Goal: Task Accomplishment & Management: Manage account settings

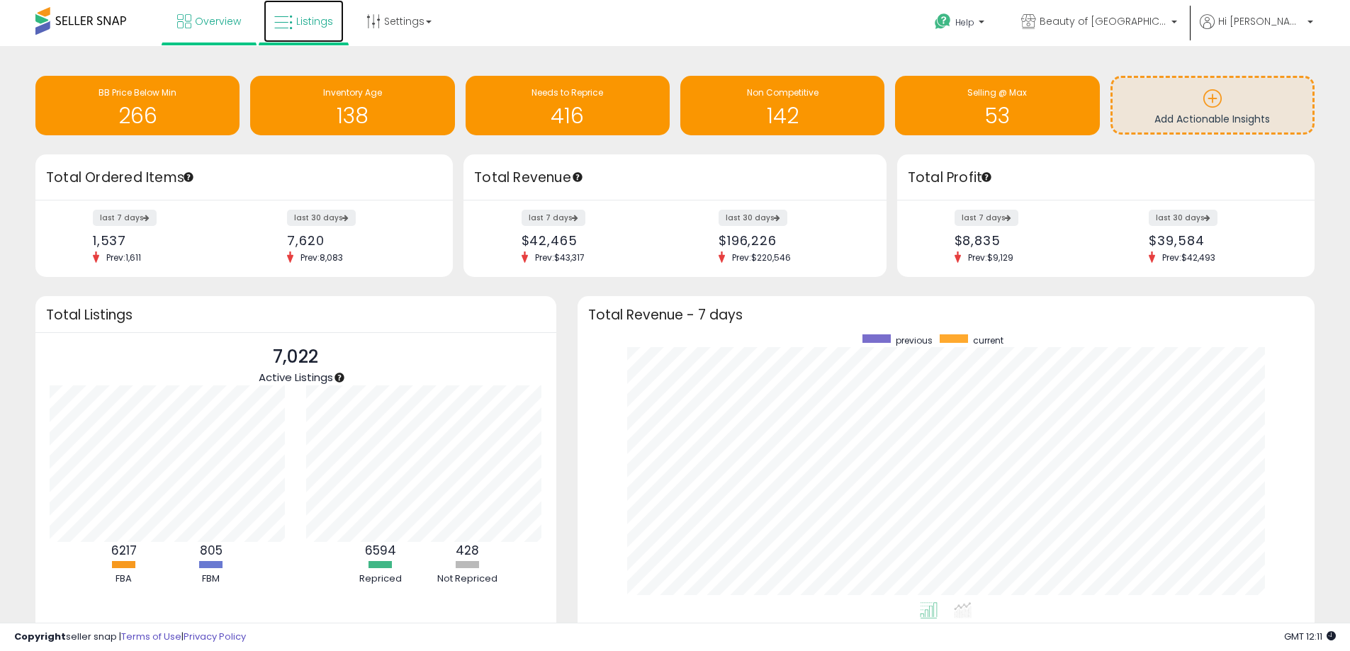
click at [294, 30] on link "Listings" at bounding box center [304, 21] width 80 height 43
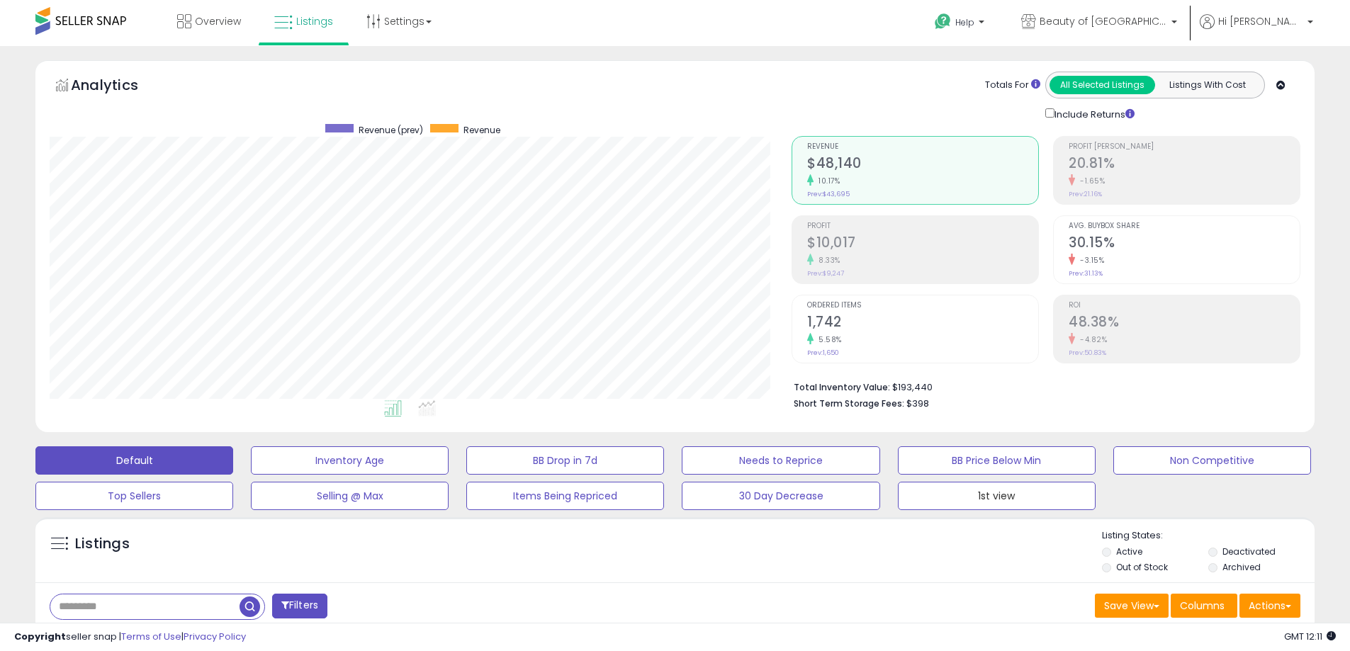
drag, startPoint x: 1048, startPoint y: 495, endPoint x: 857, endPoint y: 6, distance: 525.0
click at [449, 475] on button "1st view" at bounding box center [350, 460] width 198 height 28
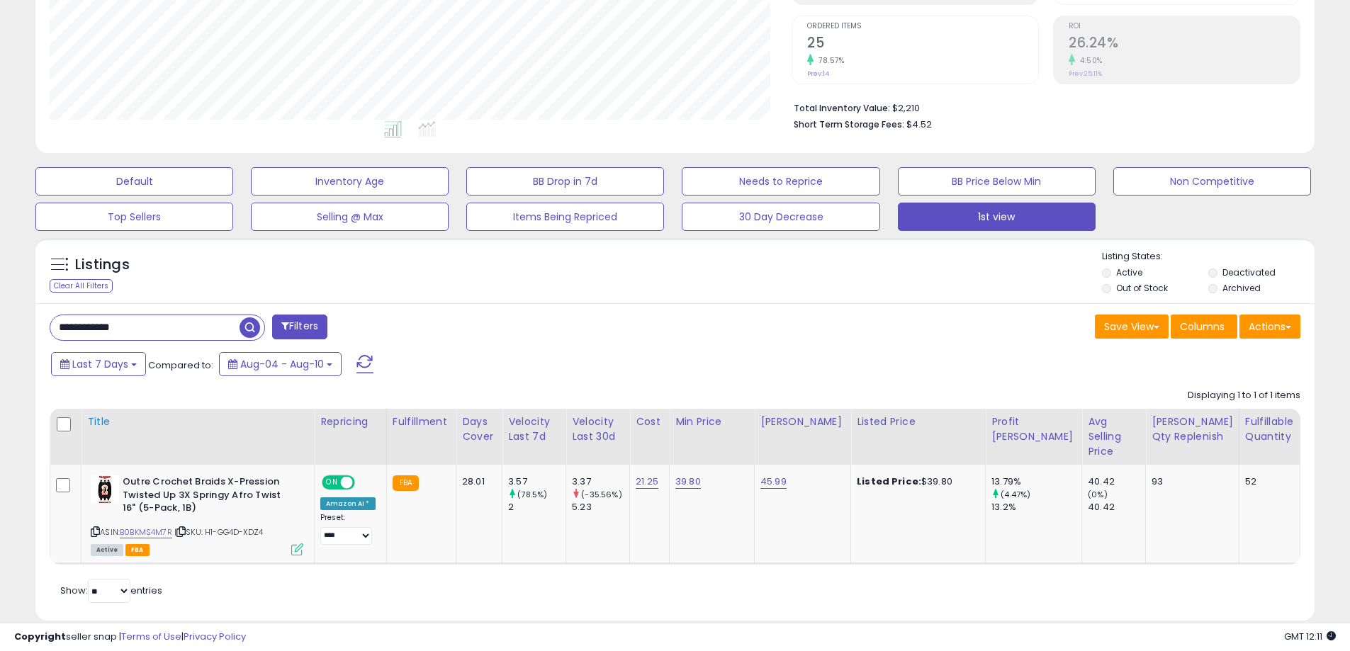
scroll to position [283, 0]
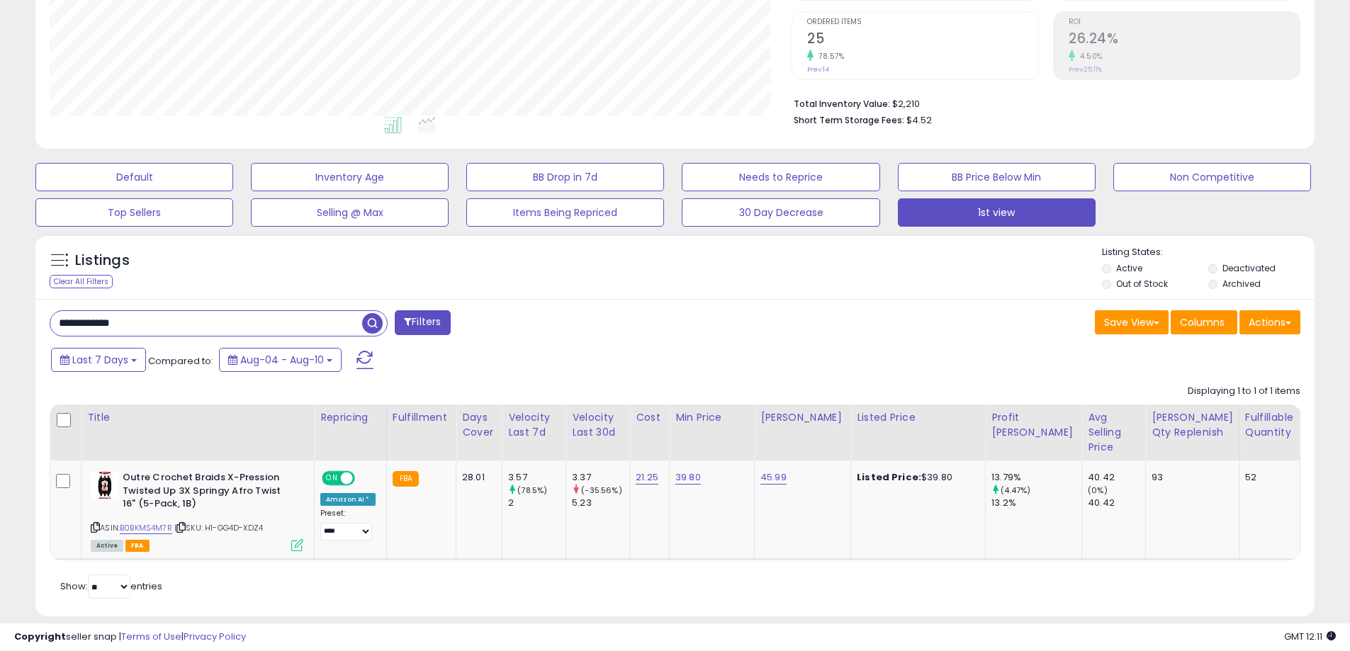
drag, startPoint x: 169, startPoint y: 328, endPoint x: 26, endPoint y: 295, distance: 146.3
click at [0, 291] on div "**********" at bounding box center [675, 216] width 1350 height 907
paste input "text"
click at [377, 317] on span "button" at bounding box center [372, 323] width 21 height 21
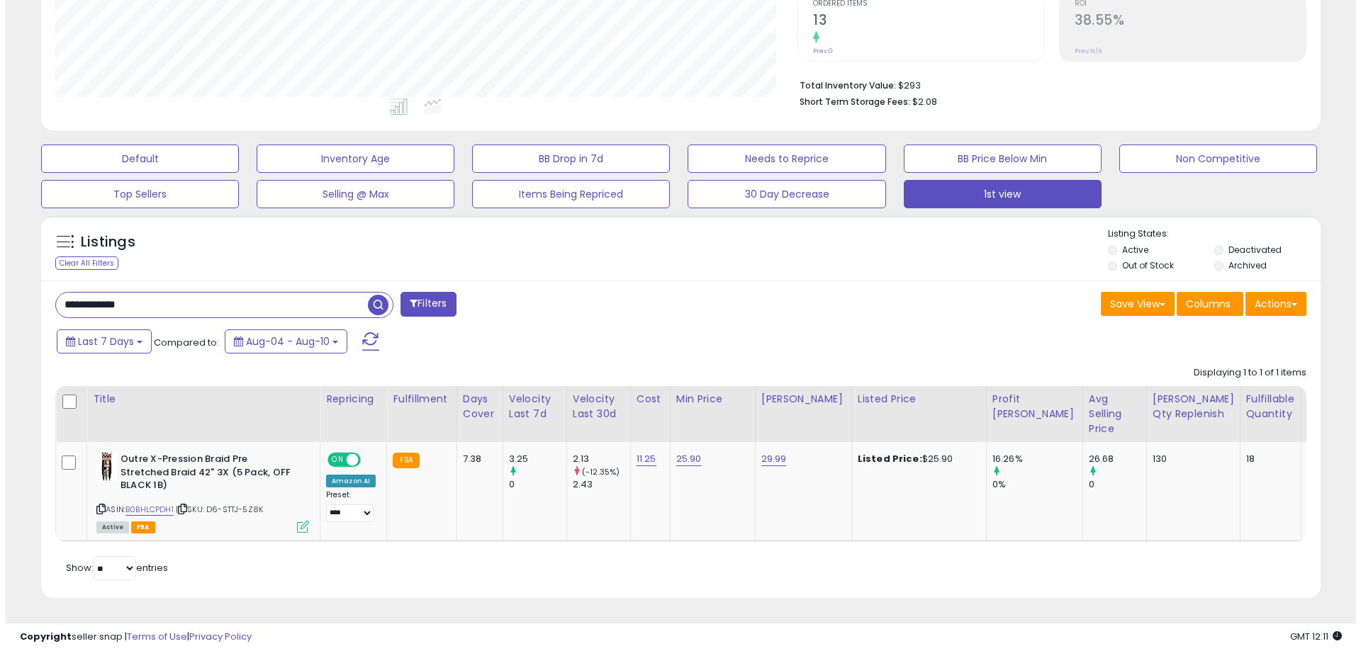
scroll to position [291, 742]
click at [1234, 516] on td "Outre X-Pression Braid Pre Stretched Braid 42" 3X (5 Pack, OFF BLACK 1B) ASIN: …" at bounding box center [1264, 491] width 61 height 99
click at [300, 521] on icon at bounding box center [297, 527] width 12 height 12
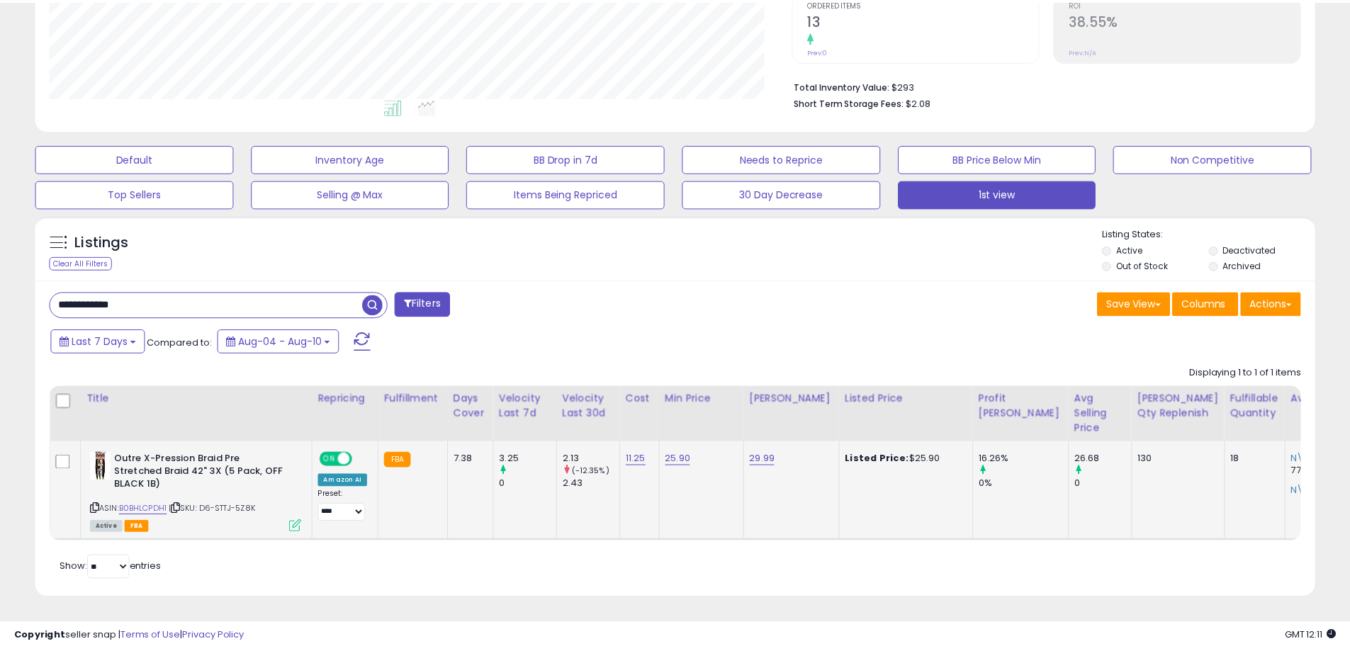
scroll to position [291, 748]
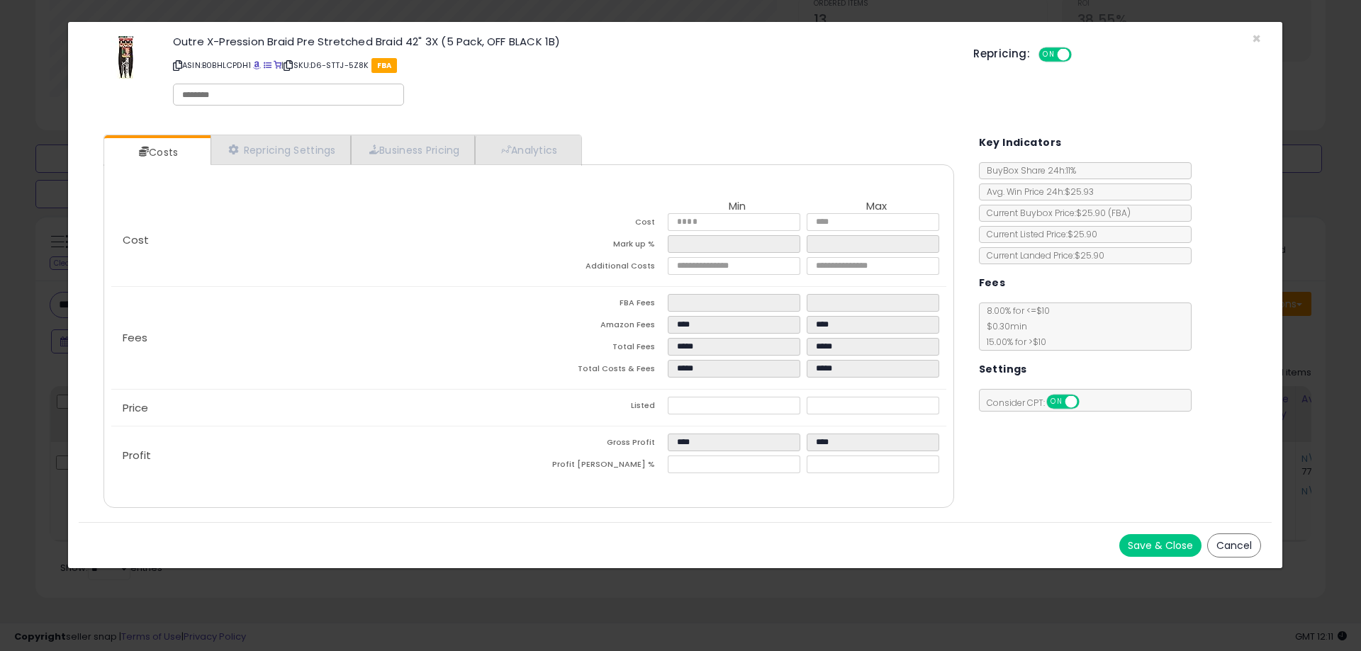
click at [1234, 541] on button "Cancel" at bounding box center [1234, 546] width 54 height 24
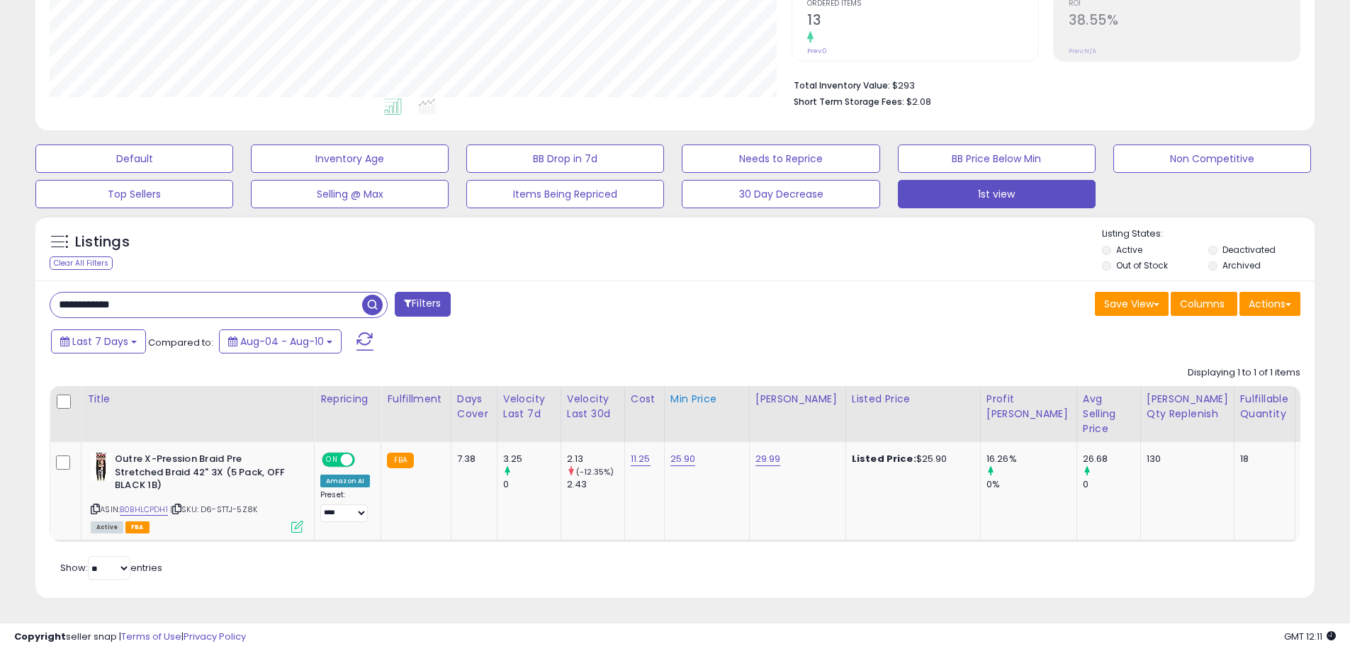
scroll to position [708326, 707874]
drag, startPoint x: 217, startPoint y: 303, endPoint x: 0, endPoint y: 271, distance: 219.3
click at [0, 276] on div "**********" at bounding box center [675, 197] width 1350 height 907
paste input "text"
type input "**********"
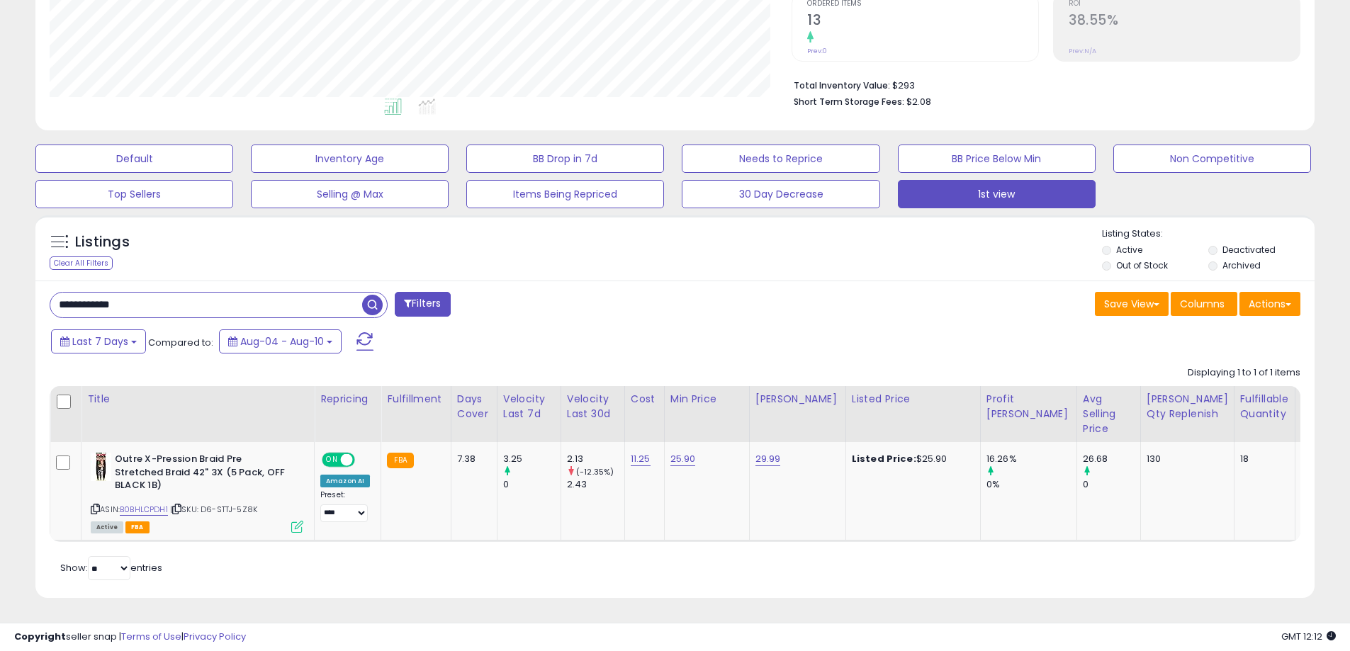
click at [371, 296] on span "button" at bounding box center [372, 305] width 21 height 21
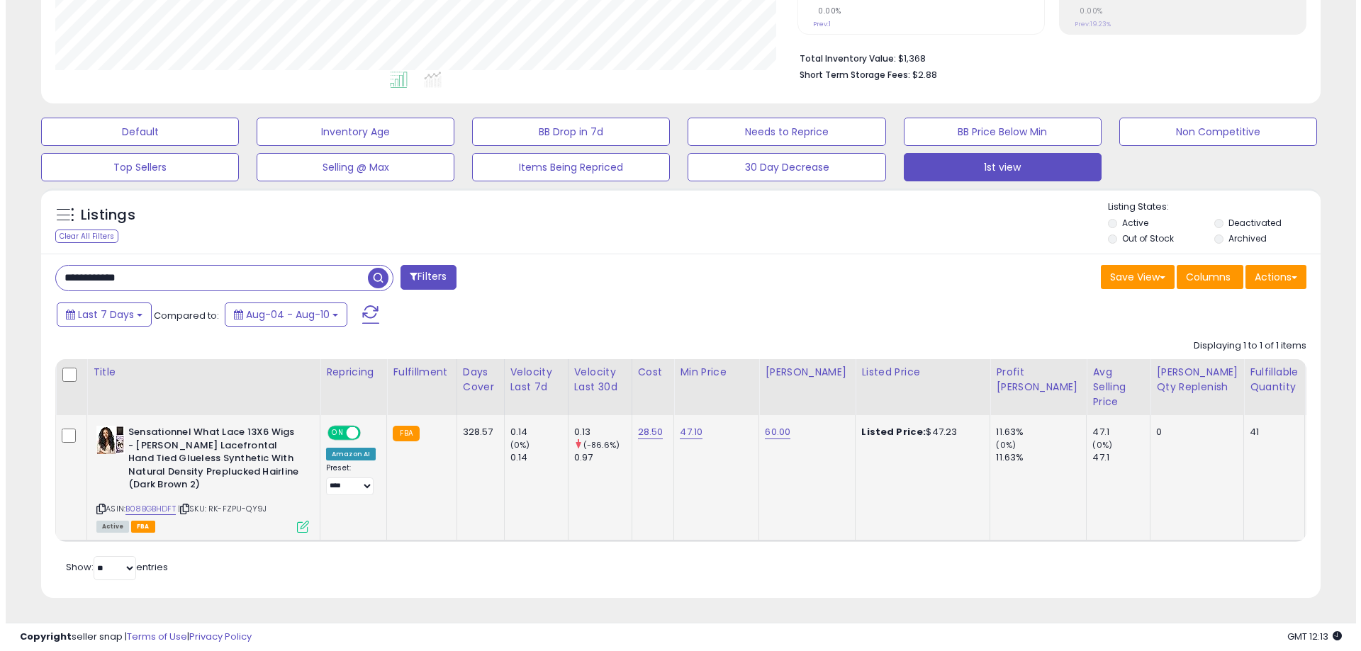
scroll to position [339, 0]
click at [298, 521] on icon at bounding box center [297, 527] width 12 height 12
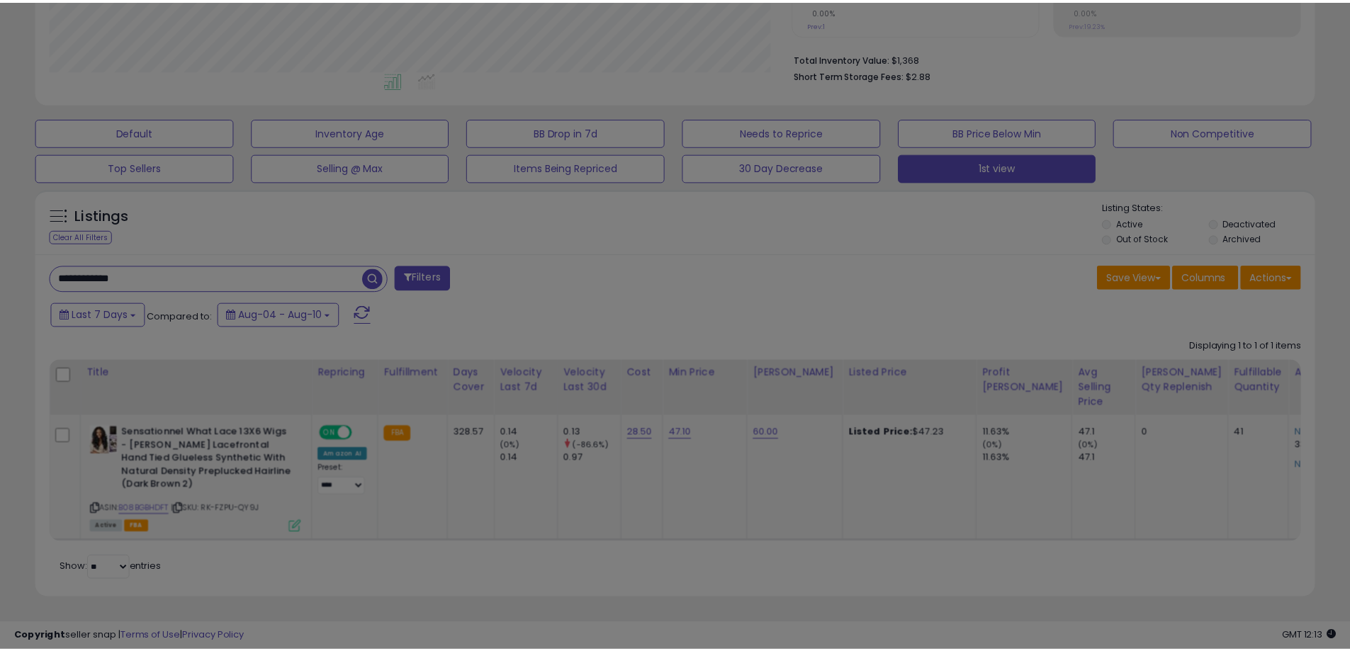
scroll to position [291, 748]
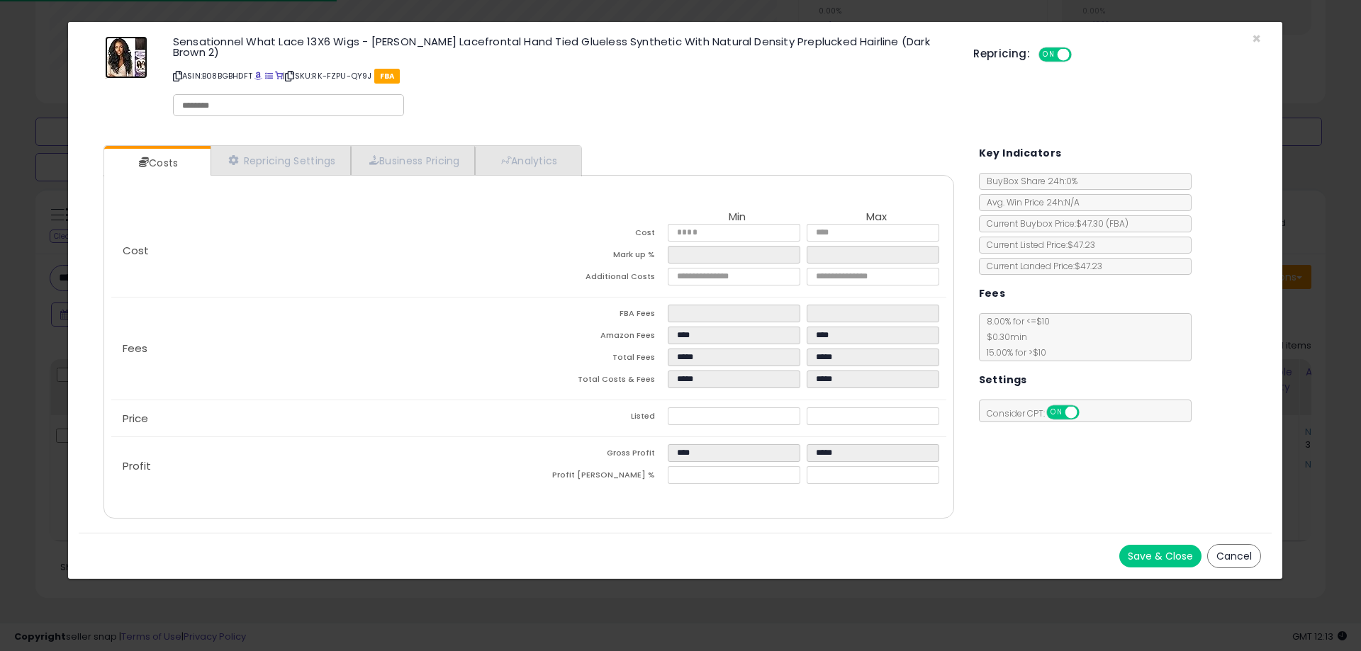
click at [113, 44] on img at bounding box center [126, 57] width 43 height 43
click at [606, 613] on div "× Close Sensationnel What Lace 13X6 Wigs - [PERSON_NAME] Lacefrontal Hand Tied …" at bounding box center [680, 325] width 1361 height 651
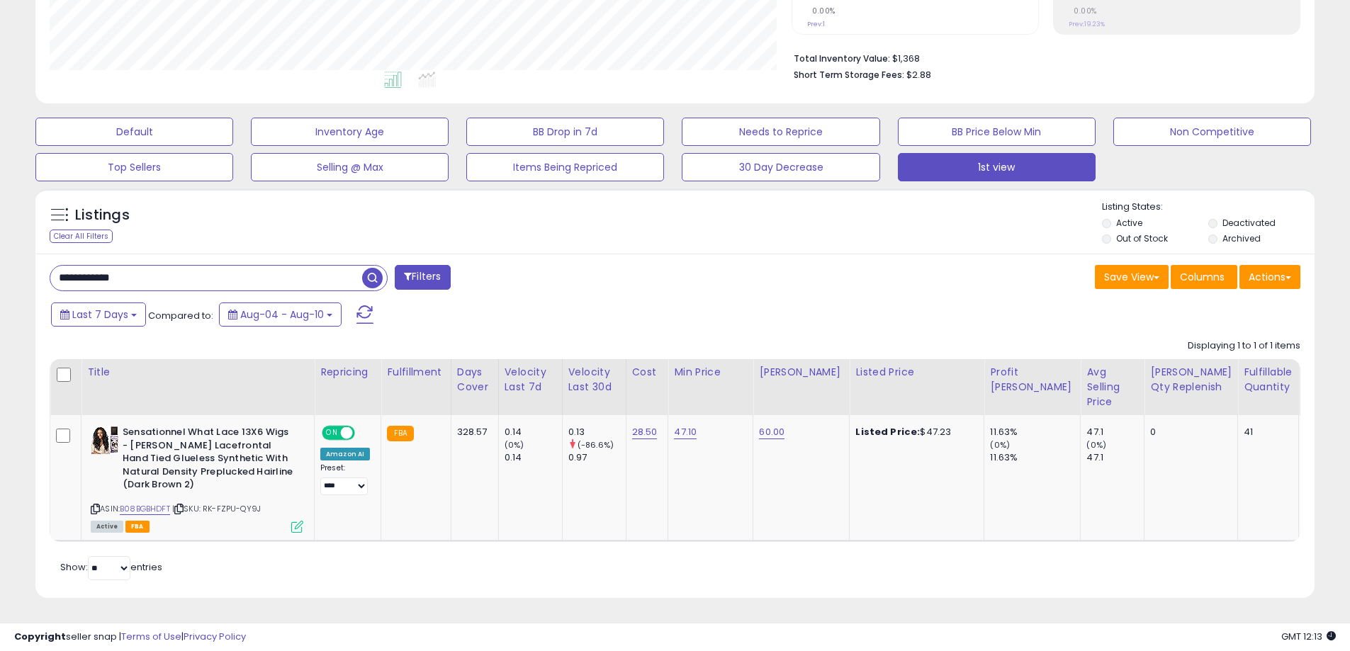
scroll to position [708326, 707874]
